Goal: Obtain resource: Obtain resource

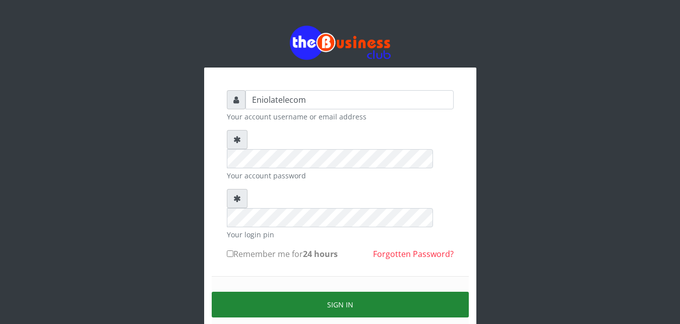
click at [327, 292] on button "Sign in" at bounding box center [340, 305] width 257 height 26
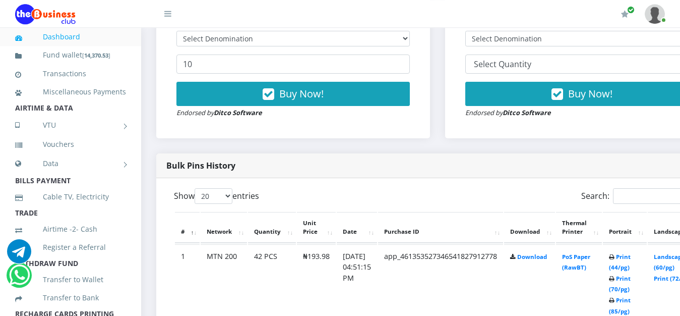
scroll to position [411, 0]
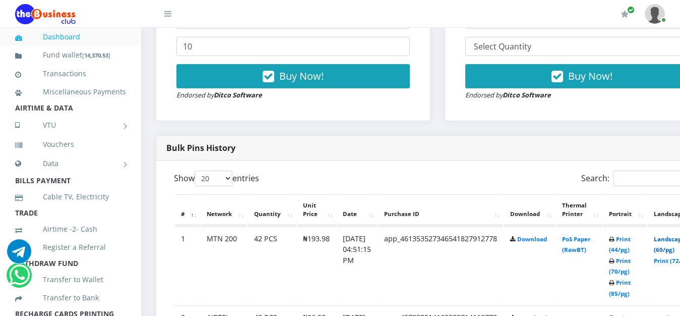
click at [672, 240] on link "Landscape (60/pg)" at bounding box center [669, 244] width 31 height 19
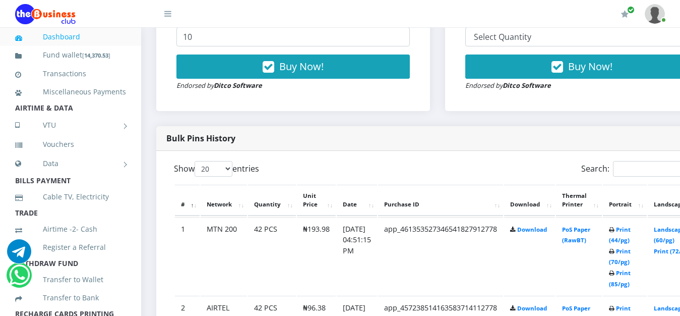
scroll to position [421, 0]
click at [492, 181] on div "Search:" at bounding box center [573, 171] width 256 height 20
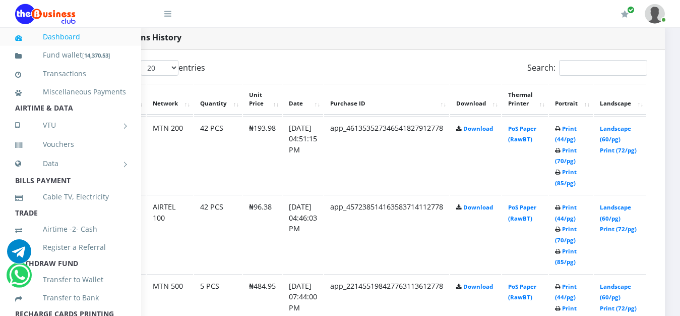
scroll to position [524, 70]
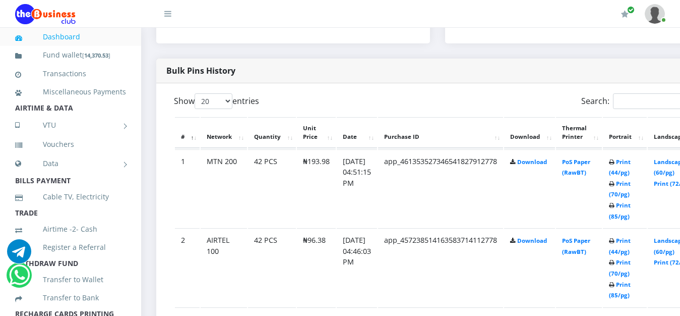
scroll to position [497, 0]
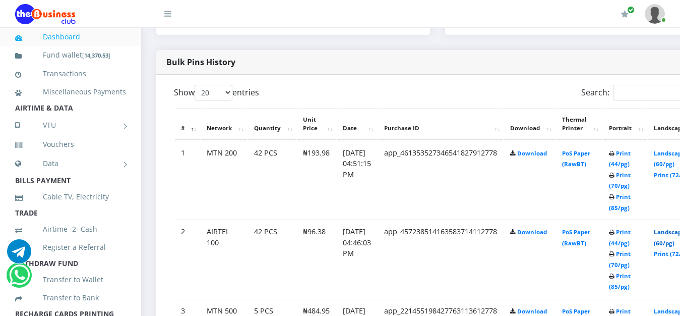
click at [672, 235] on link "Landscape (60/pg)" at bounding box center [669, 237] width 31 height 19
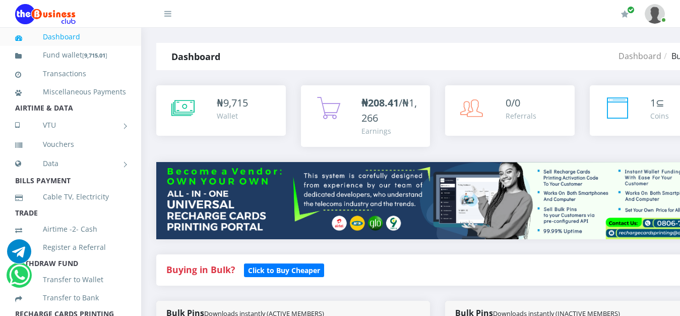
scroll to position [497, 0]
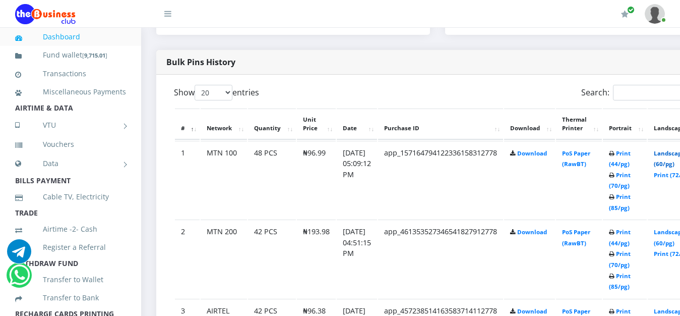
click at [673, 156] on link "Landscape (60/pg)" at bounding box center [669, 158] width 31 height 19
click at [673, 153] on link "Landscape (60/pg)" at bounding box center [669, 158] width 31 height 19
click at [672, 158] on link "Landscape (60/pg)" at bounding box center [669, 158] width 31 height 19
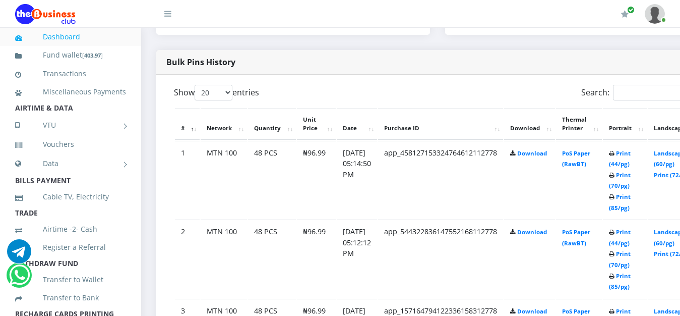
scroll to position [497, 0]
